Goal: Complete application form: Complete application form

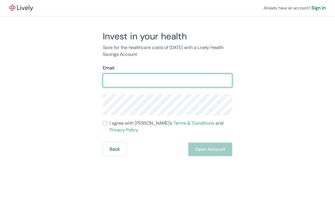
click at [136, 79] on input "Email" at bounding box center [167, 80] width 129 height 11
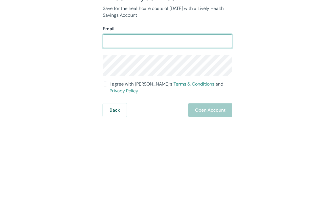
type input "[EMAIL_ADDRESS][DOMAIN_NAME]"
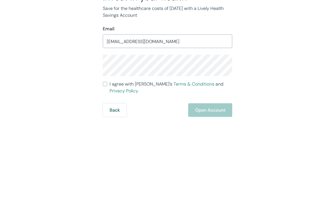
scroll to position [18, 0]
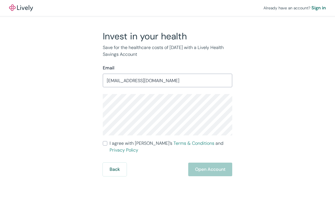
click at [107, 141] on input "I agree with Lively’s Terms & Conditions and Privacy Policy" at bounding box center [105, 143] width 5 height 5
checkbox input "true"
click at [213, 163] on button "Open Account" at bounding box center [210, 170] width 44 height 14
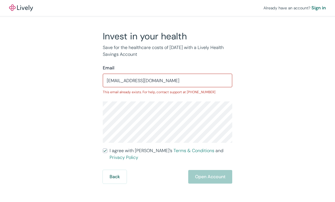
click at [215, 170] on div "Back Open Account" at bounding box center [167, 177] width 129 height 14
click at [218, 170] on div "Back Open Account" at bounding box center [167, 177] width 129 height 14
click at [216, 170] on div "Back Open Account" at bounding box center [167, 177] width 129 height 14
click at [119, 170] on button "Back" at bounding box center [115, 177] width 24 height 14
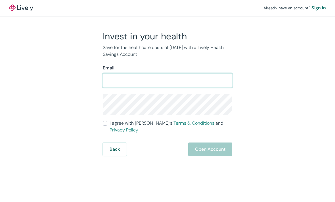
click at [150, 81] on input "Email" at bounding box center [167, 80] width 129 height 11
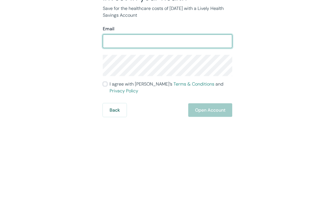
type input "[EMAIL_ADDRESS][DOMAIN_NAME]"
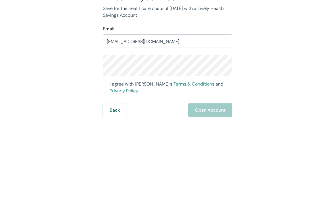
scroll to position [18, 0]
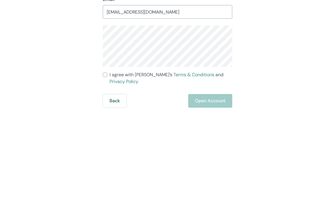
click at [110, 140] on span "I agree with Lively’s Terms & Conditions and Privacy Policy" at bounding box center [170, 147] width 122 height 14
click at [107, 141] on input "I agree with Lively’s Terms & Conditions and Privacy Policy" at bounding box center [105, 143] width 5 height 5
checkbox input "true"
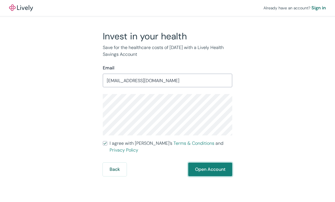
click at [211, 163] on button "Open Account" at bounding box center [210, 170] width 44 height 14
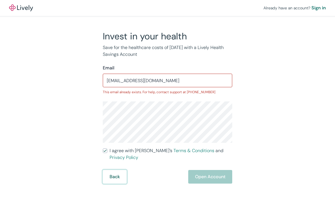
click at [106, 170] on button "Back" at bounding box center [115, 177] width 24 height 14
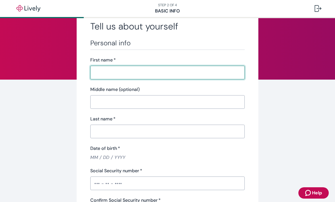
scroll to position [24, 0]
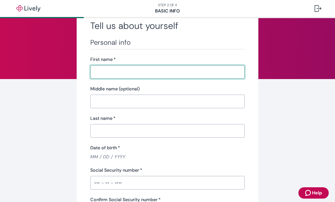
click at [132, 73] on input "First name   *" at bounding box center [165, 71] width 150 height 11
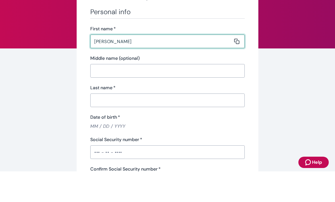
type input "[PERSON_NAME]"
click at [139, 96] on input "Middle name (optional)" at bounding box center [165, 101] width 150 height 11
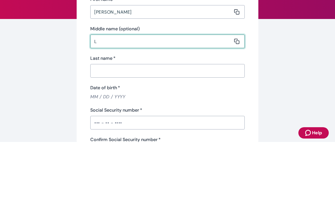
type input "L"
click at [145, 125] on input "Last name   *" at bounding box center [165, 130] width 150 height 11
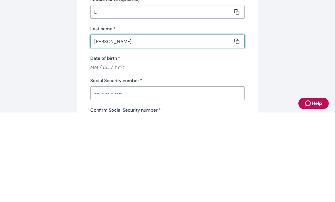
type input "[PERSON_NAME]"
click at [120, 154] on input "Date of birth   *" at bounding box center [167, 157] width 154 height 7
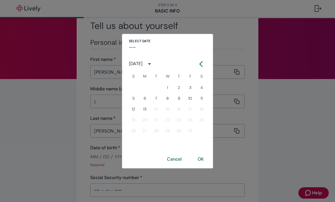
click at [153, 65] on icon "calendar view is open, switch to year view" at bounding box center [149, 64] width 8 height 8
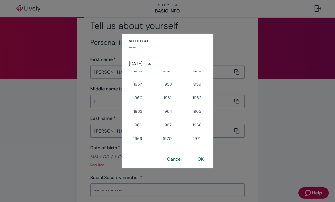
scroll to position [246, 0]
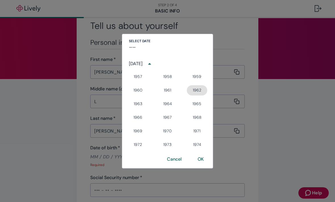
click at [200, 90] on button "1962" at bounding box center [197, 90] width 20 height 10
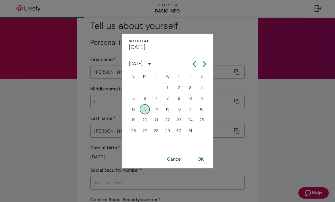
click at [155, 64] on button "calendar view is open, switch to year view" at bounding box center [149, 64] width 10 height 10
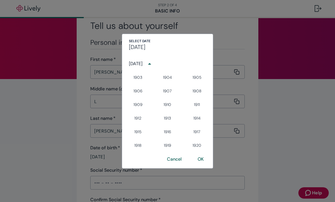
scroll to position [226, 0]
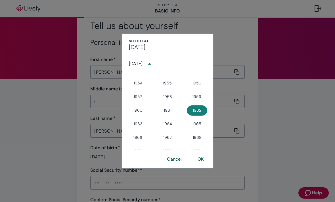
click at [201, 110] on button "1962" at bounding box center [197, 110] width 20 height 10
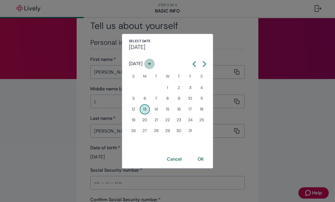
click at [153, 64] on icon "calendar view is open, switch to year view" at bounding box center [149, 64] width 8 height 8
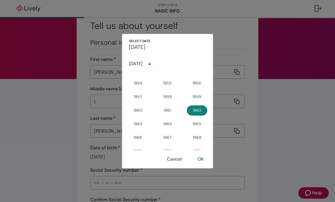
click at [153, 64] on icon "year view is open, switch to calendar view" at bounding box center [149, 64] width 8 height 8
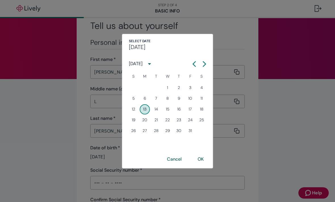
click at [194, 66] on icon "Calendar left arrow" at bounding box center [194, 64] width 6 height 6
click at [197, 64] on button "Previous month" at bounding box center [194, 64] width 10 height 10
click at [197, 65] on button "Previous month" at bounding box center [194, 64] width 10 height 10
click at [198, 64] on button "Previous month" at bounding box center [194, 64] width 10 height 10
click at [209, 63] on button "Next month" at bounding box center [204, 64] width 10 height 10
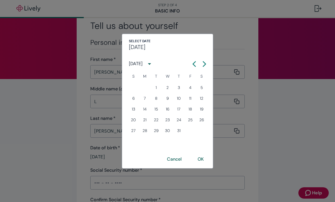
click at [170, 132] on button "30" at bounding box center [167, 131] width 10 height 10
type input "[DATE]"
click at [204, 159] on button "OK" at bounding box center [201, 160] width 20 height 14
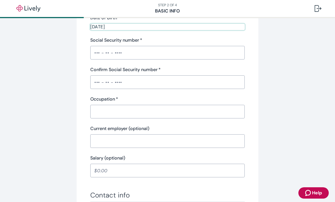
scroll to position [169, 0]
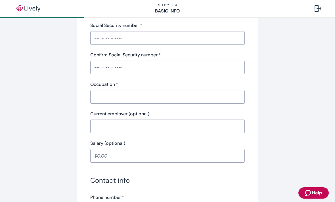
click at [172, 100] on input "Occupation   *" at bounding box center [165, 96] width 150 height 11
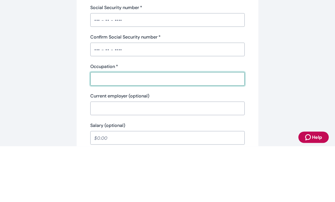
scroll to position [131, 0]
click at [113, 70] on input "Social Security number   *" at bounding box center [167, 75] width 154 height 11
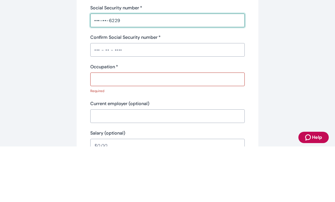
type input "•••-••-6229"
click at [133, 100] on input "Confirm Social Security number   *" at bounding box center [167, 105] width 154 height 11
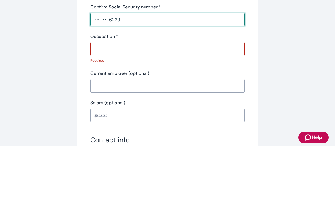
scroll to position [165, 0]
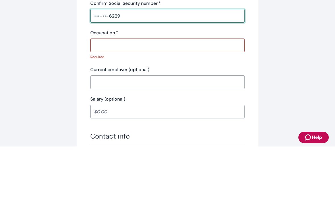
type input "•••-••-6229"
click at [158, 95] on input "Occupation   *" at bounding box center [165, 100] width 150 height 11
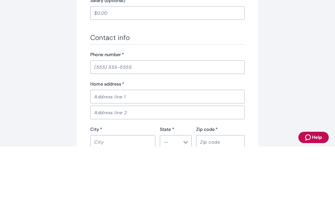
scroll to position [273, 0]
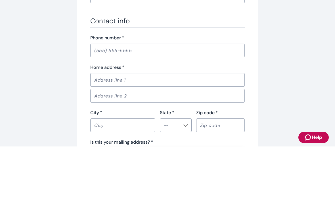
type input "Retired"
click at [143, 100] on input "Phone number   *" at bounding box center [167, 105] width 154 height 11
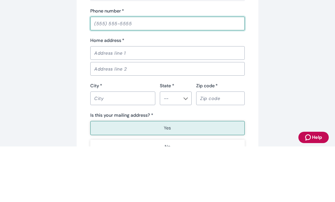
scroll to position [300, 0]
type input "[PHONE_NUMBER]"
click at [179, 103] on input "Home address   *" at bounding box center [165, 108] width 150 height 11
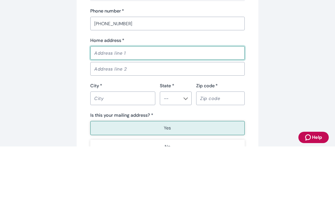
type input "[STREET_ADDRESS]"
type input "Escanaba"
type input "MI"
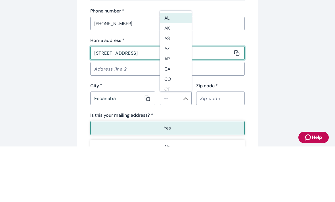
type input "49829"
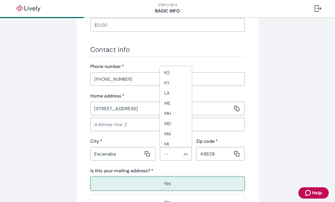
scroll to position [194, 0]
click at [174, 139] on li "MI" at bounding box center [176, 144] width 32 height 10
type input "MI"
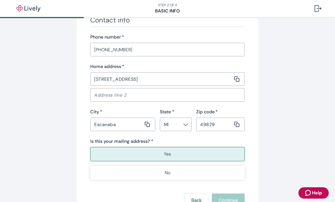
scroll to position [339, 0]
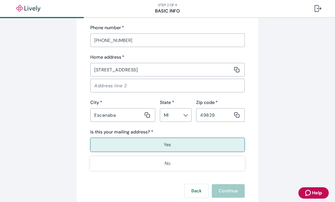
click at [172, 147] on button "Yes" at bounding box center [167, 145] width 154 height 14
click at [169, 146] on p "Yes" at bounding box center [167, 144] width 7 height 7
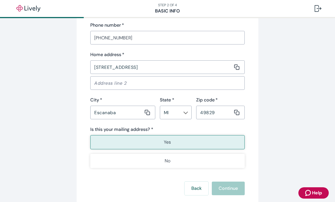
scroll to position [341, 0]
click at [172, 145] on button "Yes" at bounding box center [167, 143] width 154 height 14
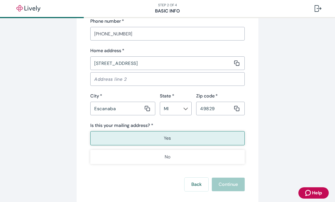
scroll to position [353, 0]
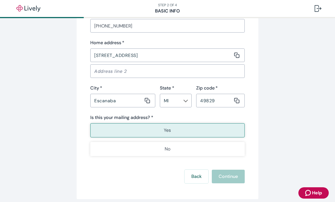
click at [328, 193] on button "Help" at bounding box center [313, 192] width 30 height 11
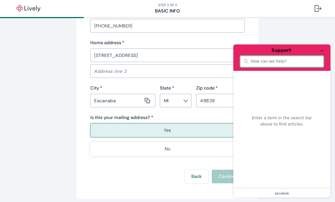
click at [324, 53] on button "Minimize widget" at bounding box center [321, 51] width 9 height 8
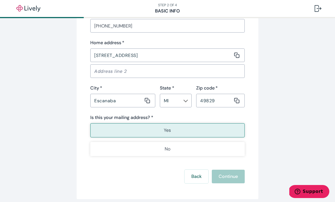
click at [175, 131] on button "Yes" at bounding box center [167, 130] width 154 height 14
click at [168, 133] on p "Yes" at bounding box center [167, 130] width 7 height 7
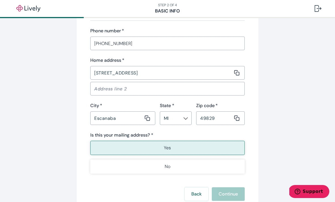
scroll to position [336, 0]
click at [168, 151] on p "Yes" at bounding box center [167, 147] width 7 height 7
click at [165, 149] on p "Yes" at bounding box center [167, 147] width 7 height 7
click at [161, 148] on button "Yes" at bounding box center [167, 147] width 154 height 14
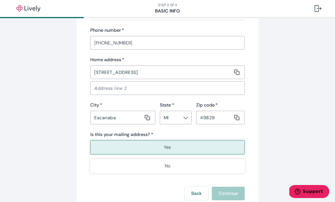
click at [170, 166] on p "No" at bounding box center [167, 166] width 6 height 7
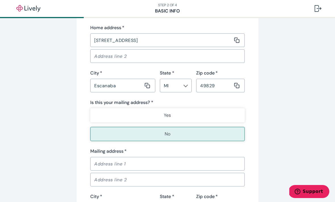
scroll to position [368, 0]
click at [171, 116] on p "Yes" at bounding box center [167, 115] width 7 height 7
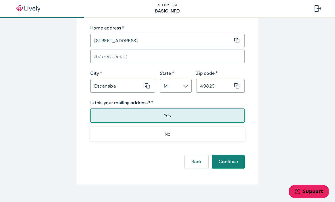
click at [170, 115] on p "Yes" at bounding box center [167, 115] width 7 height 7
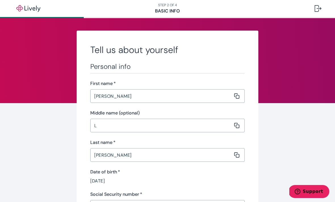
scroll to position [0, 0]
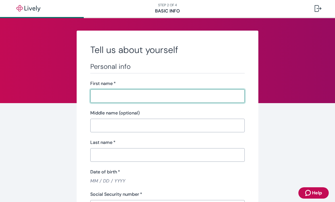
click at [114, 98] on input "First name   *" at bounding box center [165, 95] width 150 height 11
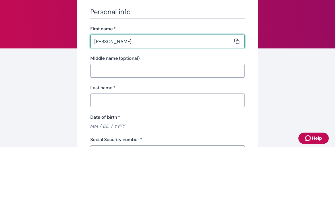
type input "[PERSON_NAME]"
click at [141, 120] on input "Middle name (optional)" at bounding box center [165, 125] width 150 height 11
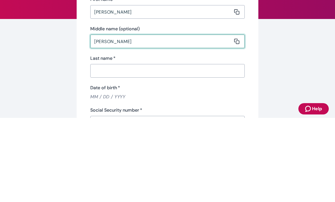
type input "Lynn"
click at [134, 149] on input "Last name   *" at bounding box center [165, 154] width 150 height 11
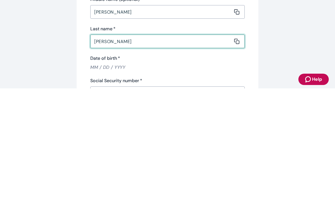
type input "Harvey"
click at [122, 178] on input "Date of birth   *" at bounding box center [167, 181] width 154 height 7
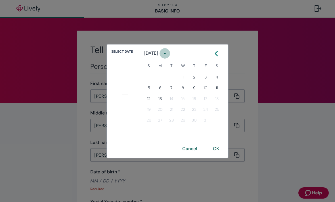
click at [168, 55] on icon "calendar view is open, switch to year view" at bounding box center [165, 54] width 8 height 8
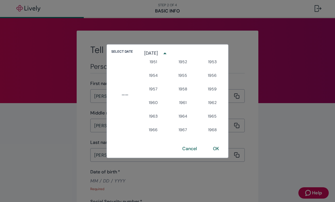
scroll to position [224, 0]
click at [216, 102] on button "1962" at bounding box center [212, 102] width 20 height 10
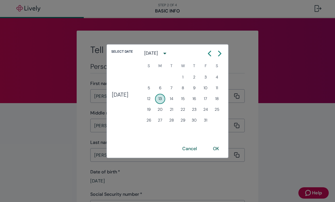
click at [199, 121] on button "30" at bounding box center [194, 120] width 10 height 10
type input "08 / 30 / 1962"
click at [224, 149] on button "OK" at bounding box center [216, 149] width 20 height 14
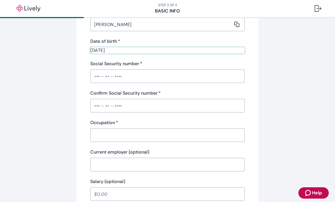
scroll to position [144, 0]
